Goal: Task Accomplishment & Management: Manage account settings

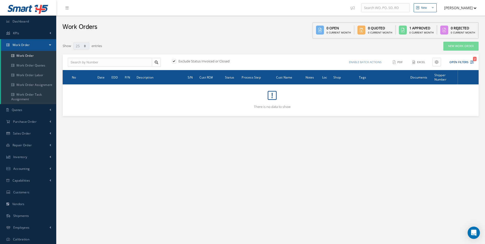
select select "25"
click at [46, 119] on link "Purchase Order" at bounding box center [28, 122] width 56 height 12
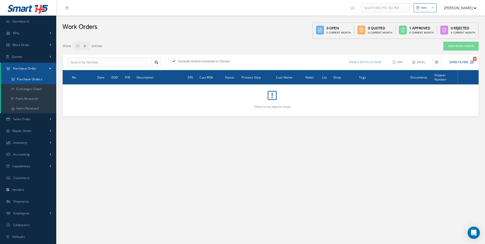
click at [36, 81] on a=1&status_id=2&status_id=3&status_id=5&collapsedFilters"] "Purchase Orders" at bounding box center [28, 79] width 55 height 10
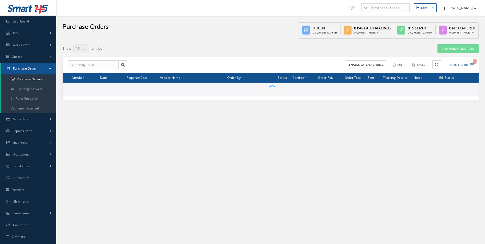
select select "25"
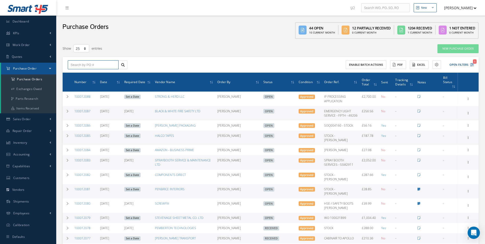
click at [84, 66] on input "text" at bounding box center [93, 64] width 51 height 9
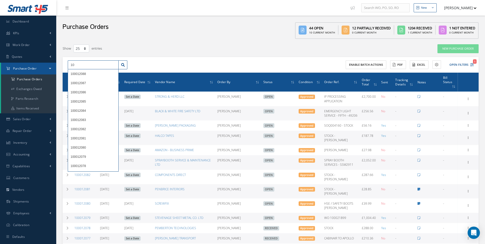
type input "1"
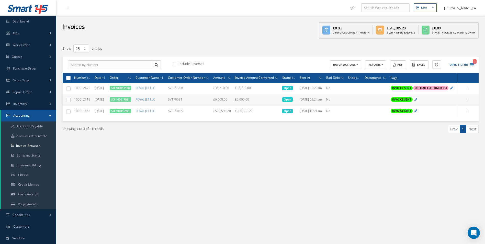
select select "25"
click at [33, 70] on span "Purchase Order" at bounding box center [25, 68] width 24 height 4
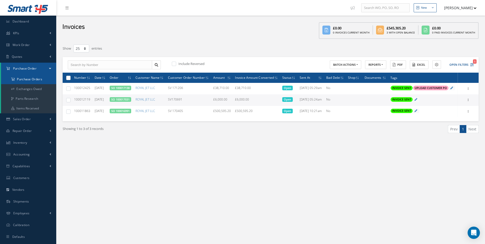
click at [28, 79] on a=1&status_id=2&status_id=3&status_id=5&collapsedFilters"] "Purchase Orders" at bounding box center [28, 79] width 55 height 10
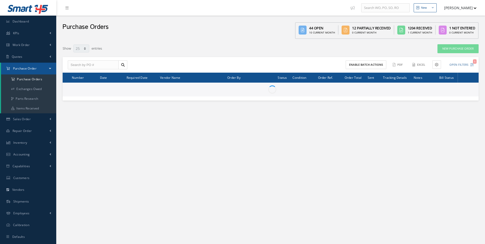
select select "25"
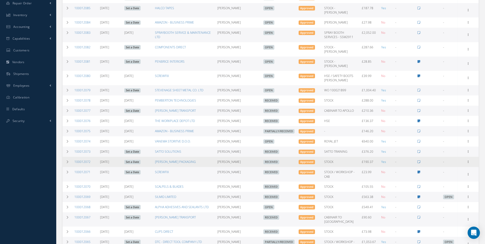
scroll to position [128, 0]
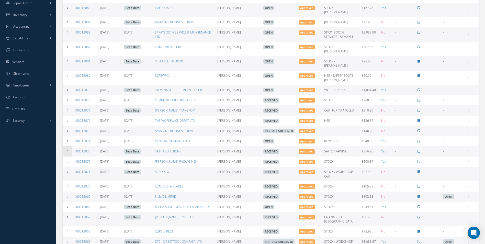
click at [68, 150] on icon at bounding box center [68, 151] width 4 height 3
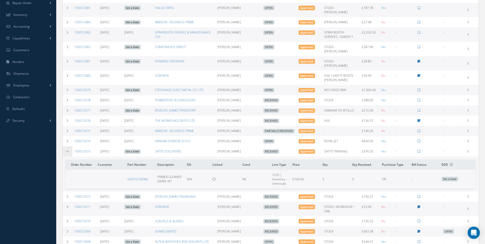
click at [68, 150] on icon at bounding box center [68, 151] width 4 height 3
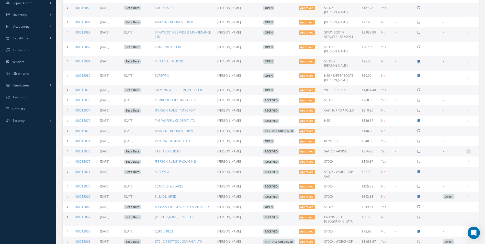
click at [469, 149] on div at bounding box center [467, 151] width 5 height 5
click at [444, 171] on link "Create Bill" at bounding box center [444, 174] width 40 height 7
type input "62.70"
type input "0.00"
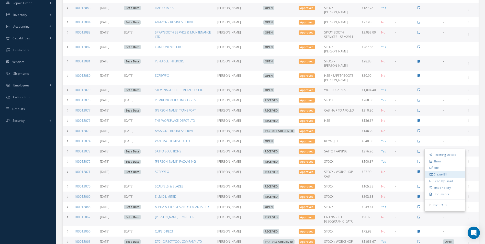
type input "0.00"
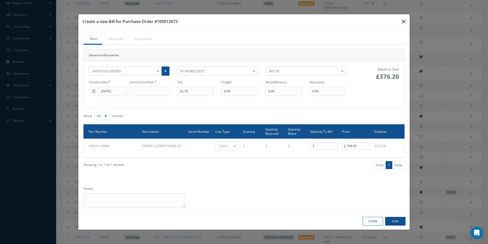
click at [402, 19] on icon "button" at bounding box center [404, 21] width 4 height 6
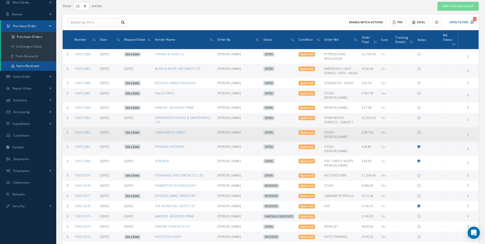
scroll to position [51, 0]
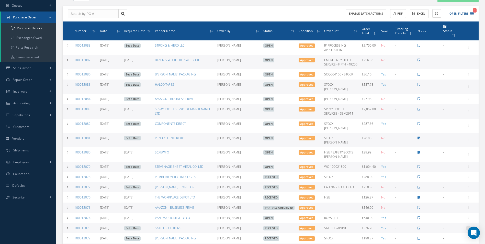
click at [469, 225] on icon at bounding box center [467, 227] width 5 height 4
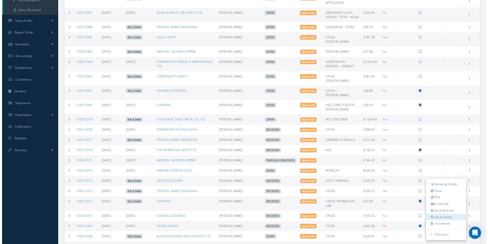
scroll to position [102, 0]
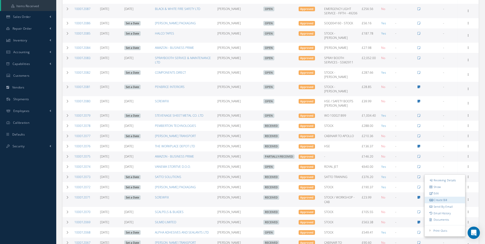
click at [447, 197] on link "Create Bill" at bounding box center [444, 200] width 40 height 7
type input "62.70"
type input "0.00"
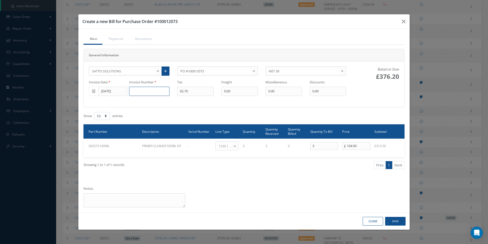
click at [153, 93] on input at bounding box center [149, 91] width 40 height 9
paste input "500001998"
type input "500001998"
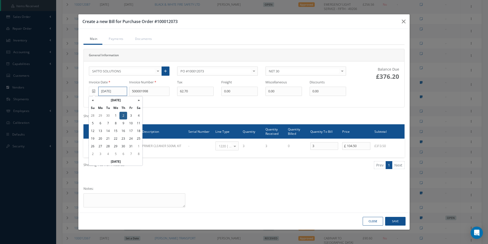
click at [108, 92] on input "[DATE]" at bounding box center [112, 91] width 29 height 9
click at [118, 114] on td "1" at bounding box center [116, 116] width 8 height 8
type input "10/01/2025"
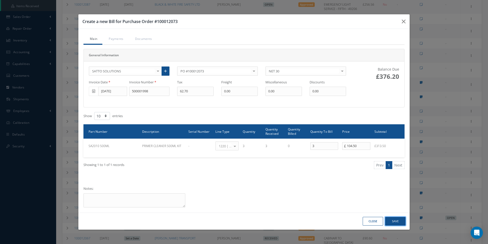
click at [399, 223] on button "Save" at bounding box center [396, 221] width 20 height 9
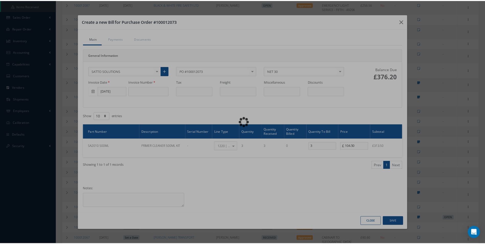
scroll to position [10, 0]
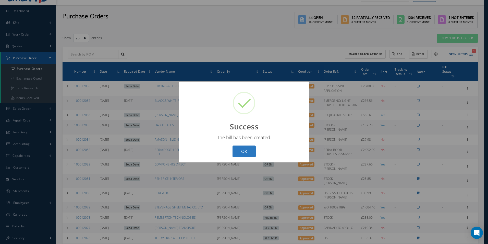
click at [250, 153] on button "OK" at bounding box center [244, 151] width 23 height 12
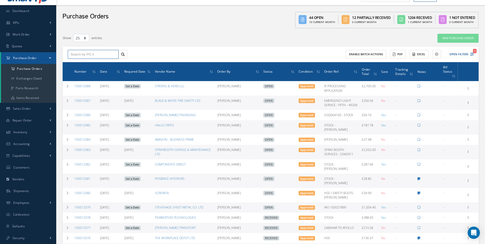
click at [85, 56] on input "text" at bounding box center [93, 54] width 51 height 9
paste input "100011982"
type input "100011982"
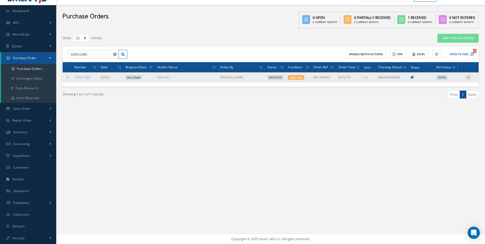
click at [468, 76] on icon at bounding box center [467, 77] width 5 height 4
click at [442, 99] on link "Create Bill" at bounding box center [444, 100] width 40 height 7
type input "0.00"
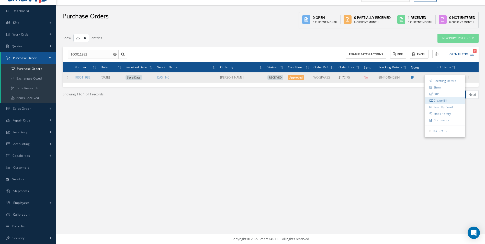
type input "0.00"
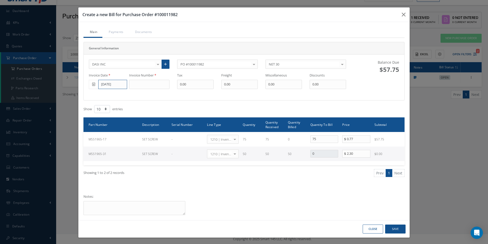
click at [108, 87] on input "10/01/2025" at bounding box center [112, 84] width 29 height 9
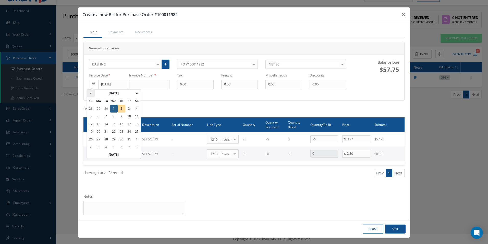
click at [94, 94] on th "«" at bounding box center [91, 93] width 8 height 8
click at [106, 124] on td "16" at bounding box center [106, 124] width 8 height 8
type input "09/16/2025"
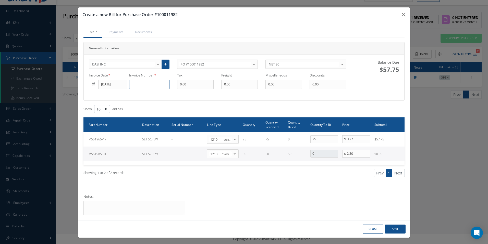
click at [138, 85] on input at bounding box center [149, 84] width 40 height 9
paste input "INVC-737264"
type input "INVC-737264"
click at [400, 227] on button "Save" at bounding box center [396, 228] width 20 height 9
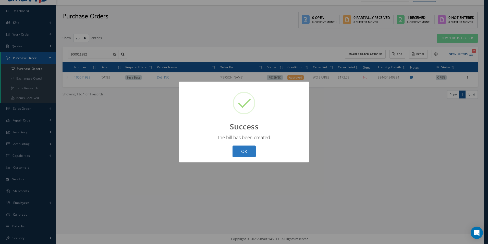
click at [245, 151] on button "OK" at bounding box center [244, 151] width 23 height 12
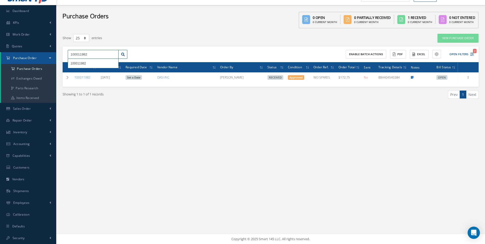
drag, startPoint x: 102, startPoint y: 55, endPoint x: 18, endPoint y: 59, distance: 84.6
click at [18, 59] on div "Smart 145 Dashboard KPIs Work Order Accounting Work Order Work Order Work Order…" at bounding box center [242, 117] width 485 height 254
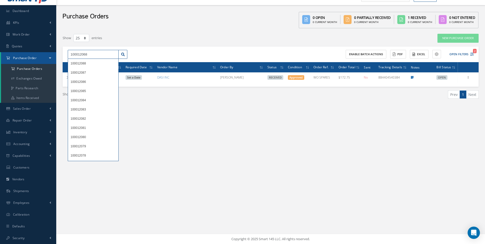
type input "100012068"
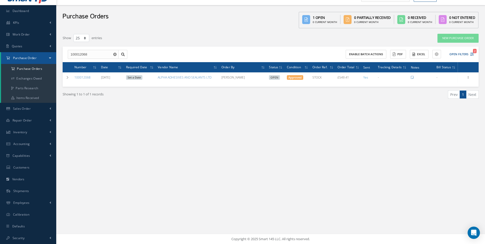
drag, startPoint x: 358, startPoint y: 169, endPoint x: 350, endPoint y: 166, distance: 8.6
click at [358, 169] on div "New New Work Order New Purchase Order New Customer Quote New Sales Order New Re…" at bounding box center [270, 117] width 428 height 254
click at [115, 55] on icon "Reset" at bounding box center [114, 54] width 3 height 3
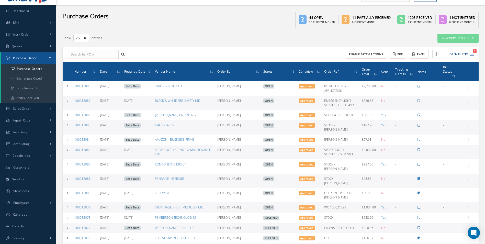
click at [389, 36] on div "New Purchase Order" at bounding box center [394, 37] width 176 height 9
click at [78, 55] on input "text" at bounding box center [93, 54] width 51 height 9
paste input "100011961"
type input "100011961"
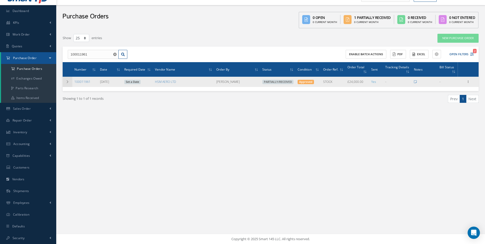
click at [64, 83] on td at bounding box center [68, 82] width 10 height 10
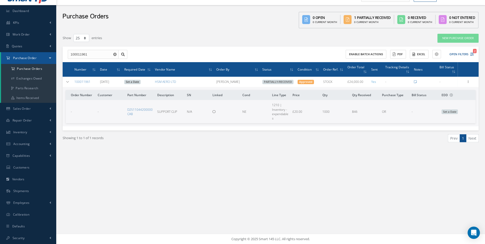
click at [382, 165] on div "Filters PO # 100011961 Vendor Name Open Partially/Received Received Canceled Ed…" at bounding box center [270, 98] width 421 height 134
click at [67, 81] on icon at bounding box center [68, 81] width 4 height 3
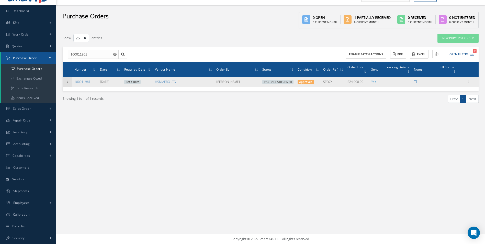
click at [66, 81] on icon at bounding box center [68, 81] width 4 height 3
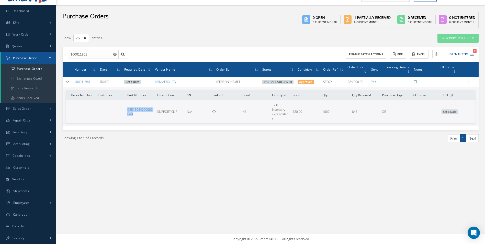
drag, startPoint x: 133, startPoint y: 115, endPoint x: 126, endPoint y: 110, distance: 8.9
click at [126, 110] on td "D2511044200000CAB" at bounding box center [140, 111] width 30 height 23
copy link "D2511044200000CAB"
click at [68, 81] on icon at bounding box center [68, 81] width 4 height 3
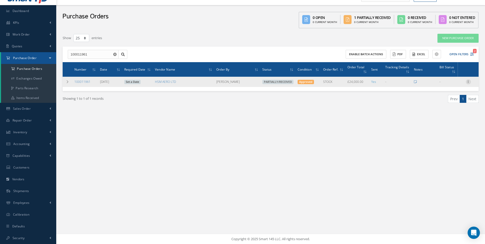
click at [470, 83] on icon at bounding box center [467, 81] width 5 height 4
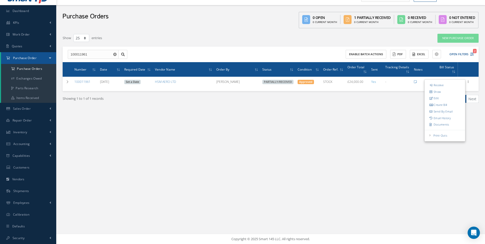
click at [445, 104] on link "Create Bill" at bounding box center [444, 104] width 40 height 7
type input "4000.00"
type input "0.00"
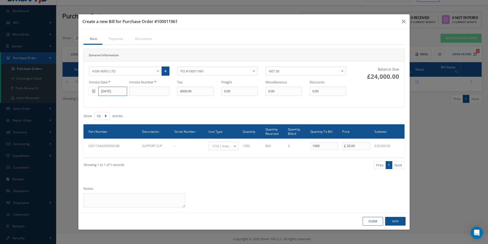
click at [113, 92] on input "09/16/2025" at bounding box center [112, 91] width 29 height 9
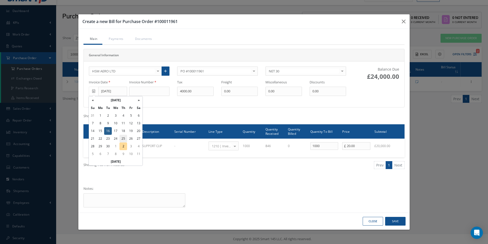
click at [121, 139] on td "25" at bounding box center [124, 139] width 8 height 8
type input "09/25/2025"
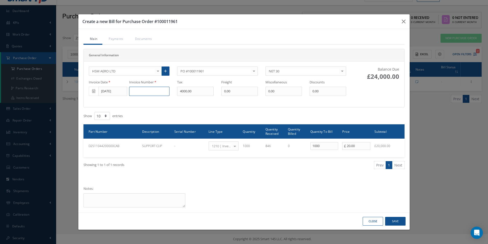
click at [135, 93] on input at bounding box center [149, 91] width 40 height 9
paste input "74339"
type input "74339"
type input "2176"
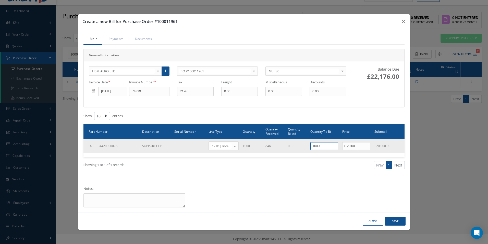
drag, startPoint x: 323, startPoint y: 146, endPoint x: 289, endPoint y: 146, distance: 33.7
click at [289, 146] on tr "D2511044200000CAB SUPPORT CLIP - 1210 | Inventory - expendables Select General …" at bounding box center [244, 145] width 321 height 15
type input "544"
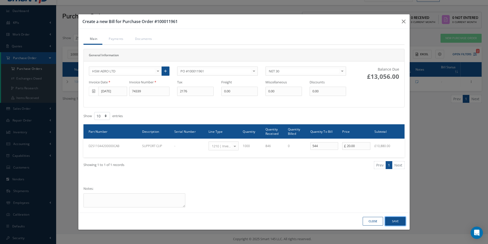
click at [397, 221] on button "Save" at bounding box center [396, 221] width 20 height 9
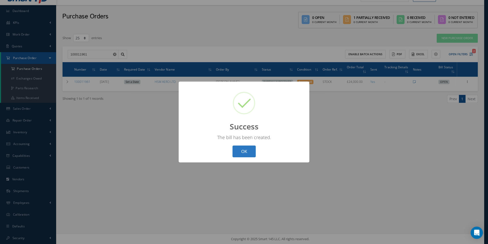
click at [241, 152] on button "OK" at bounding box center [244, 151] width 23 height 12
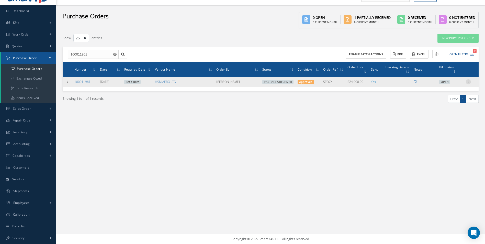
click at [469, 82] on icon at bounding box center [467, 81] width 5 height 4
click at [449, 103] on link "Create Bill" at bounding box center [444, 104] width 40 height 7
type input "4000.00"
type input "0.00"
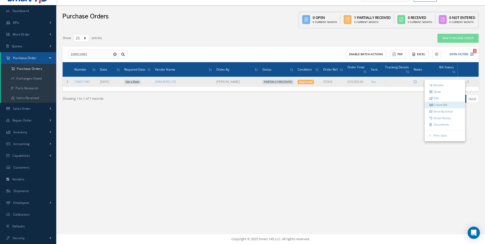
type input "0.00"
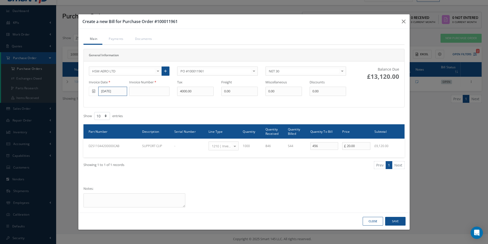
click at [104, 91] on input "09/25/2025" at bounding box center [112, 91] width 29 height 9
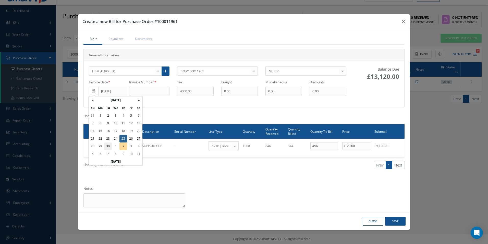
click at [109, 146] on td "30" at bounding box center [108, 146] width 8 height 8
type input "09/30/2025"
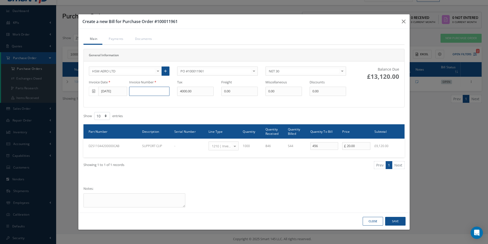
click at [138, 91] on input at bounding box center [149, 91] width 40 height 9
paste input "74358"
type input "74358"
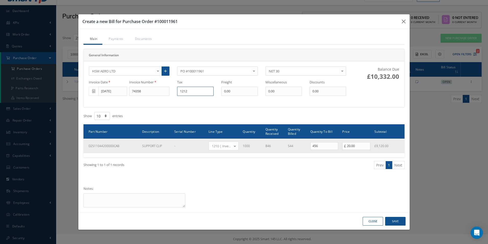
type input "1212"
drag, startPoint x: 310, startPoint y: 146, endPoint x: 277, endPoint y: 145, distance: 32.7
click at [278, 146] on tr "D2511044200000CAB SUPPORT CLIP - 1210 | Inventory - expendables Select General …" at bounding box center [244, 145] width 321 height 15
type input "303"
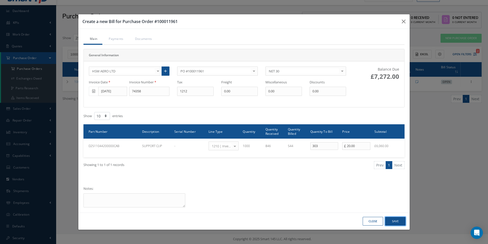
click at [396, 219] on button "Save" at bounding box center [396, 221] width 20 height 9
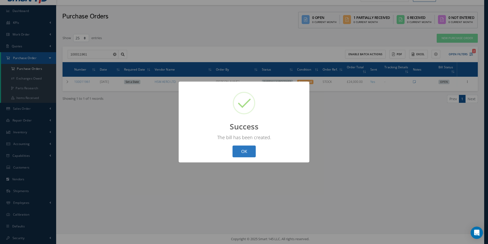
click at [249, 151] on button "OK" at bounding box center [244, 151] width 23 height 12
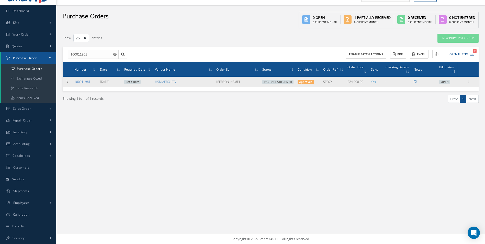
click at [83, 83] on link "100011961" at bounding box center [82, 81] width 16 height 4
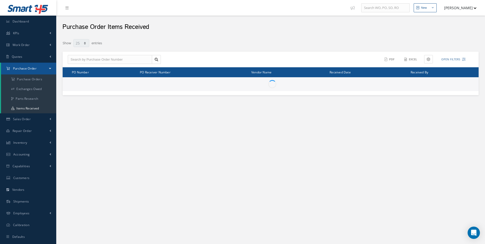
select select "25"
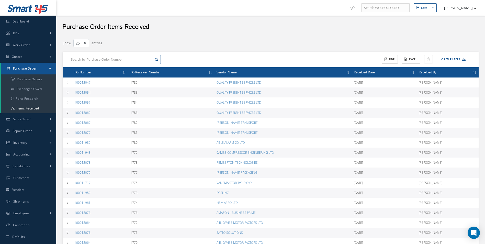
click at [121, 59] on input "text" at bounding box center [110, 59] width 84 height 9
paste input "100011961"
type input "100011961"
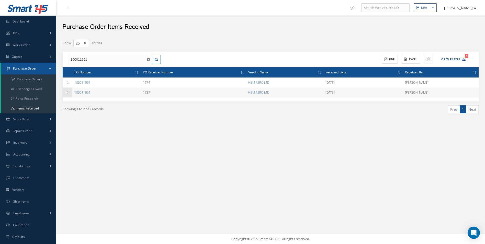
click at [69, 95] on td at bounding box center [68, 92] width 10 height 10
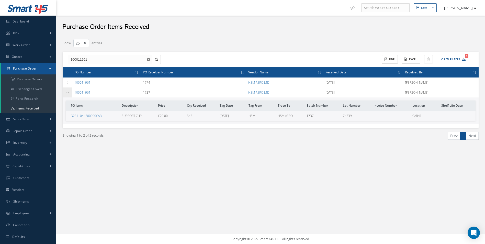
click at [68, 94] on td at bounding box center [68, 92] width 10 height 10
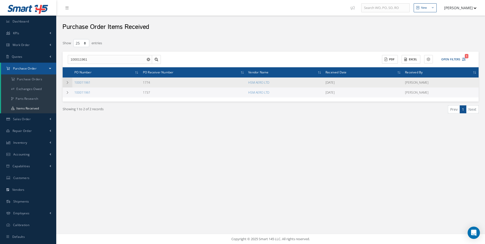
click at [67, 84] on icon at bounding box center [68, 82] width 4 height 3
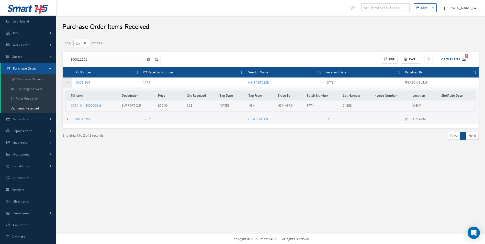
click at [67, 84] on icon at bounding box center [68, 82] width 4 height 3
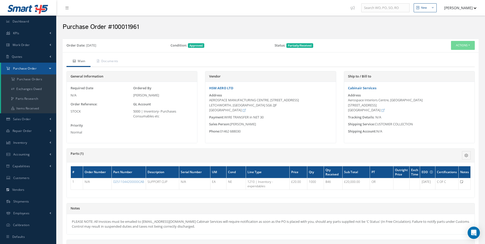
click at [133, 28] on h2 "Purchase Order #100011961" at bounding box center [271, 27] width 416 height 8
copy h2 "100011961"
click at [252, 71] on div "Vendor" at bounding box center [270, 76] width 130 height 11
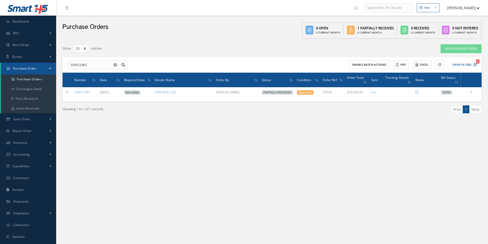
select select "25"
